Goal: Task Accomplishment & Management: Use online tool/utility

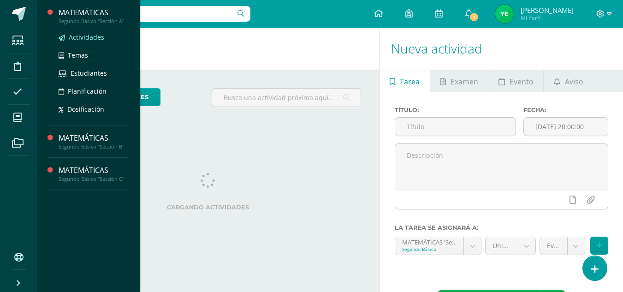
click at [85, 36] on span "Actividades" at bounding box center [86, 37] width 35 height 9
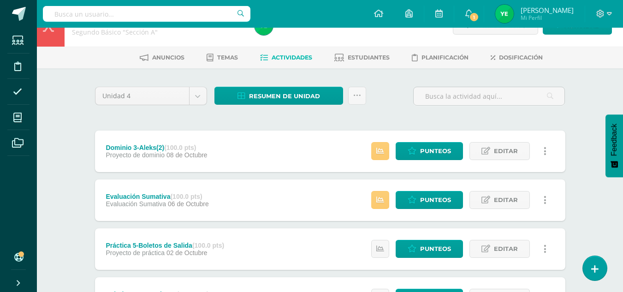
scroll to position [24, 0]
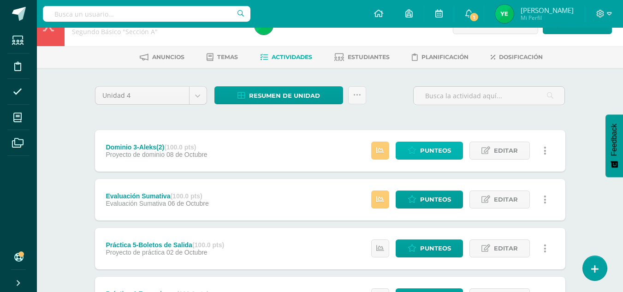
click at [431, 152] on span "Punteos" at bounding box center [435, 150] width 31 height 17
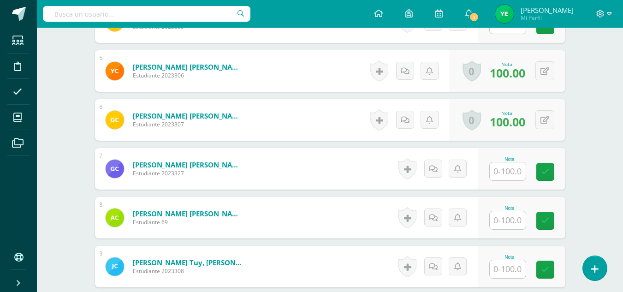
scroll to position [462, 0]
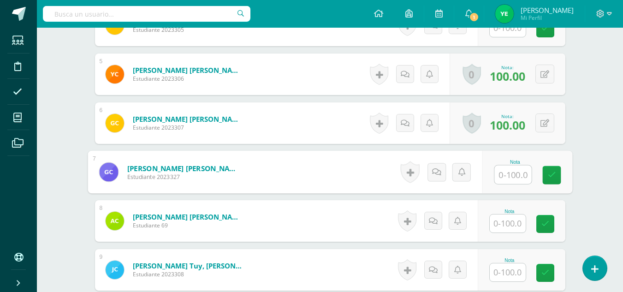
click at [500, 175] on input "text" at bounding box center [512, 174] width 37 height 18
type input "100"
click at [552, 172] on icon at bounding box center [551, 175] width 8 height 8
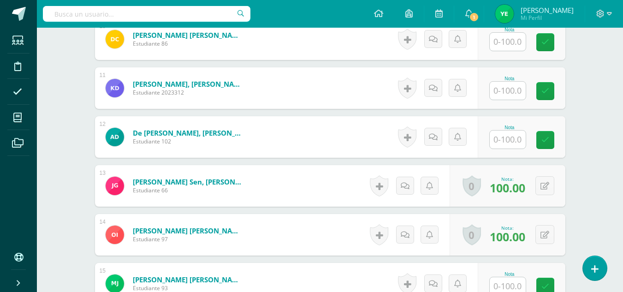
scroll to position [742, 0]
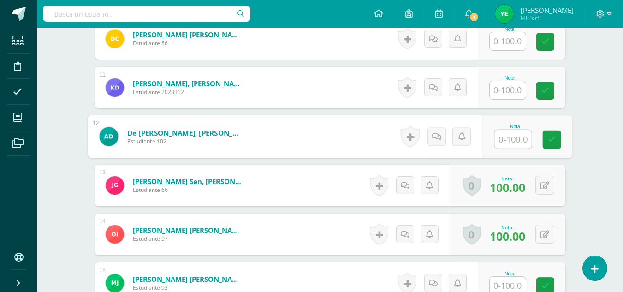
click at [502, 143] on input "text" at bounding box center [512, 139] width 37 height 18
type input "100"
click at [555, 136] on icon at bounding box center [551, 140] width 8 height 8
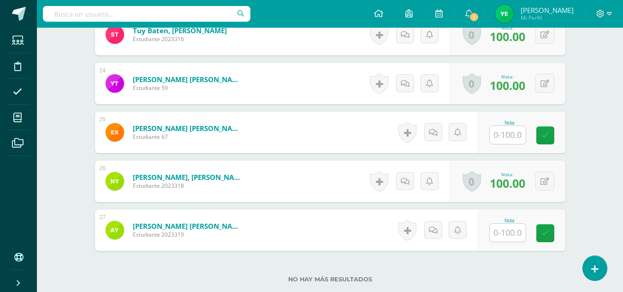
scroll to position [1382, 0]
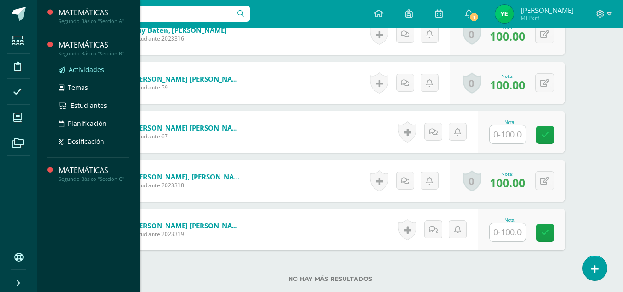
click at [92, 67] on span "Actividades" at bounding box center [86, 69] width 35 height 9
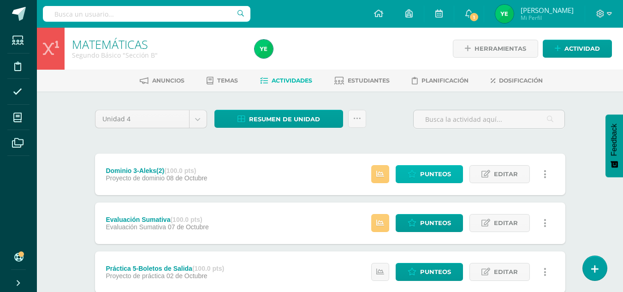
click at [425, 175] on span "Punteos" at bounding box center [435, 173] width 31 height 17
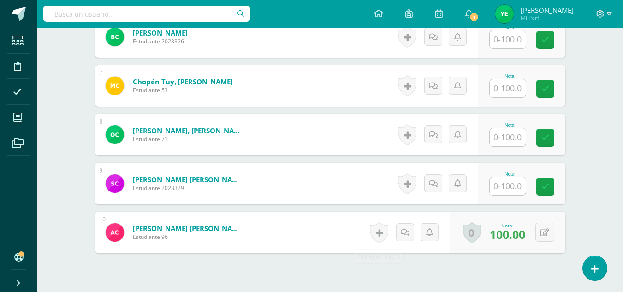
scroll to position [550, 0]
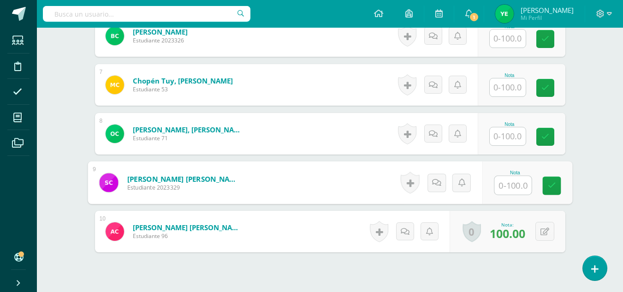
click at [513, 184] on input "text" at bounding box center [512, 185] width 37 height 18
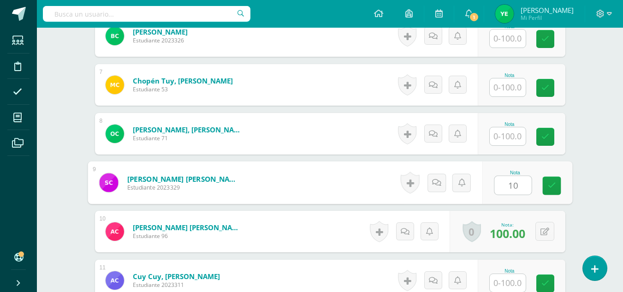
type input "100"
click at [552, 188] on icon at bounding box center [551, 185] width 8 height 8
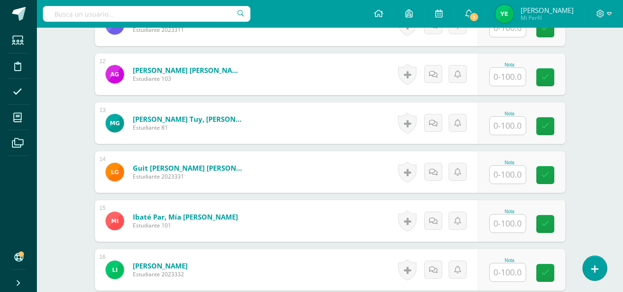
scroll to position [805, 0]
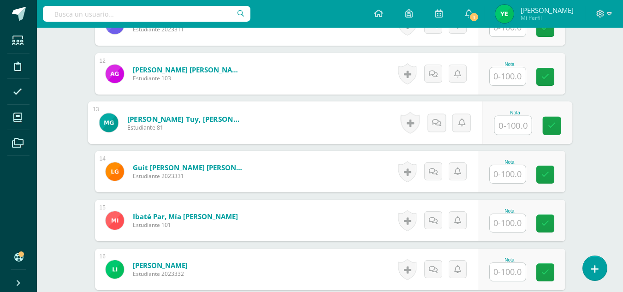
click at [500, 125] on input "text" at bounding box center [512, 125] width 37 height 18
type input "100"
click at [553, 125] on icon at bounding box center [551, 126] width 8 height 8
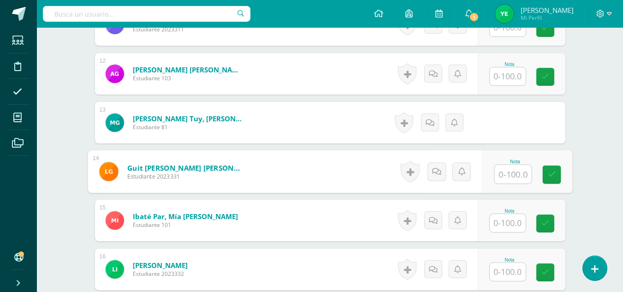
click at [512, 169] on input "text" at bounding box center [512, 174] width 37 height 18
type input "100"
click at [554, 171] on icon at bounding box center [551, 175] width 8 height 8
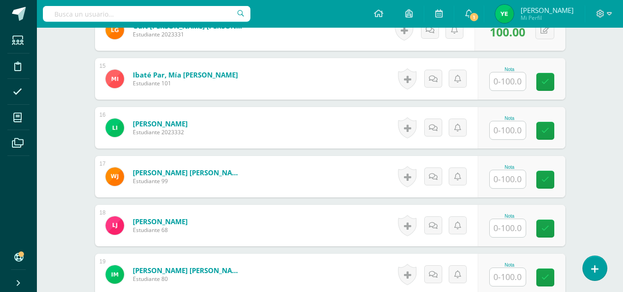
scroll to position [947, 0]
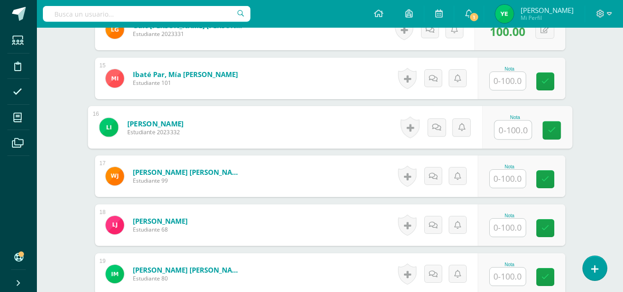
click at [511, 128] on input "text" at bounding box center [512, 130] width 37 height 18
type input "100"
click at [555, 134] on icon at bounding box center [551, 130] width 8 height 8
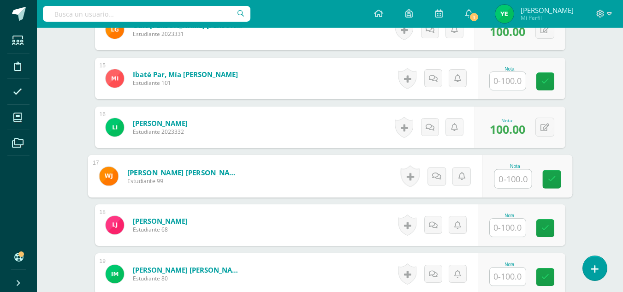
click at [509, 182] on input "text" at bounding box center [512, 179] width 37 height 18
type input "100"
click at [550, 182] on icon at bounding box center [551, 179] width 8 height 8
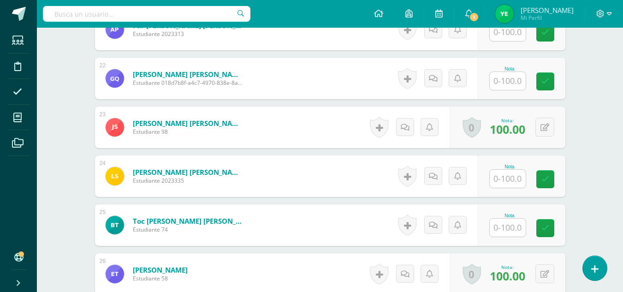
scroll to position [1290, 0]
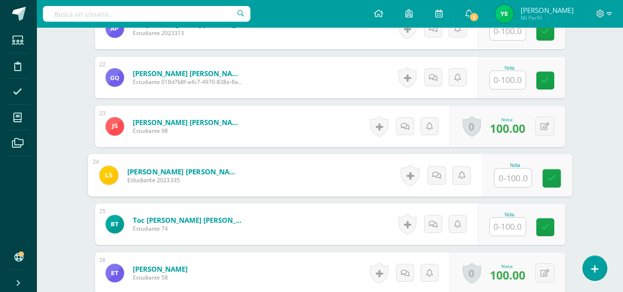
click at [504, 181] on input "text" at bounding box center [512, 178] width 37 height 18
type input "100"
click at [549, 179] on icon at bounding box center [551, 178] width 8 height 8
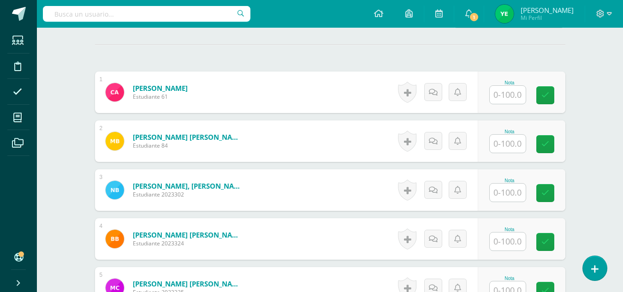
scroll to position [251, 0]
